Goal: Transaction & Acquisition: Purchase product/service

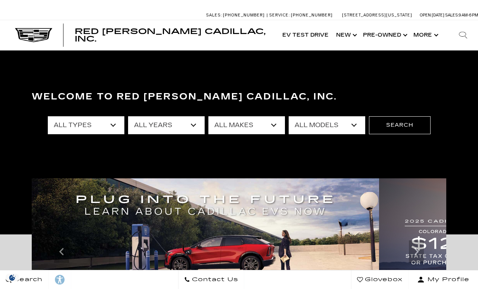
click at [174, 116] on select "All Years 2026 2025 2024 2023 2022 2021 2020 2019 2018 2017 2016 2014 2013 2011…" at bounding box center [166, 125] width 77 height 18
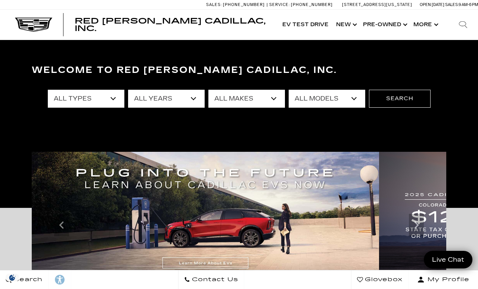
select select "2023"
click at [243, 95] on select "All Makes BMW Cadillac Land Rover" at bounding box center [246, 99] width 77 height 18
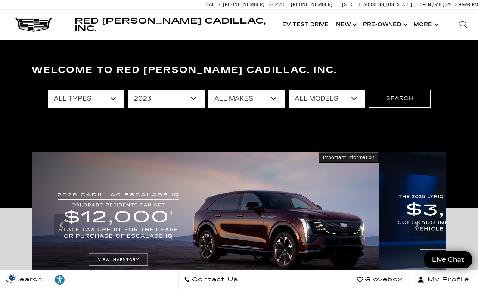
select select "BMW"
click at [324, 105] on select "All Models XM" at bounding box center [327, 99] width 77 height 18
click at [341, 101] on select "All Models XM" at bounding box center [327, 99] width 77 height 18
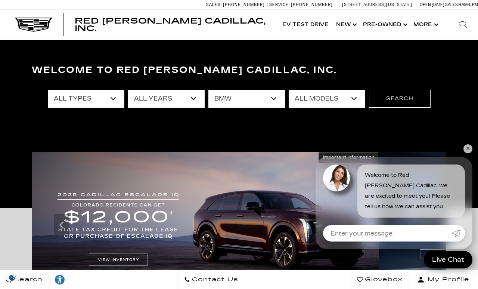
select select "XM"
click at [398, 104] on button "Search" at bounding box center [400, 99] width 62 height 18
click at [468, 151] on link "✕" at bounding box center [468, 148] width 9 height 9
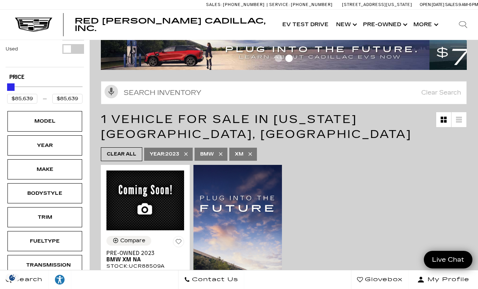
click at [160, 269] on div "VIN: 5YM23CS06P9R88509" at bounding box center [145, 275] width 78 height 13
click at [146, 256] on span "BMW XM NA" at bounding box center [142, 259] width 72 height 6
